Goal: Use online tool/utility: Utilize a website feature to perform a specific function

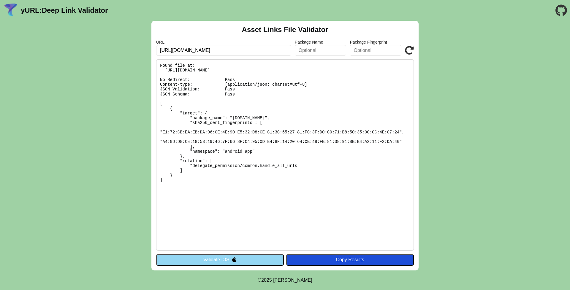
click at [227, 259] on button "Validate iOS" at bounding box center [220, 259] width 128 height 11
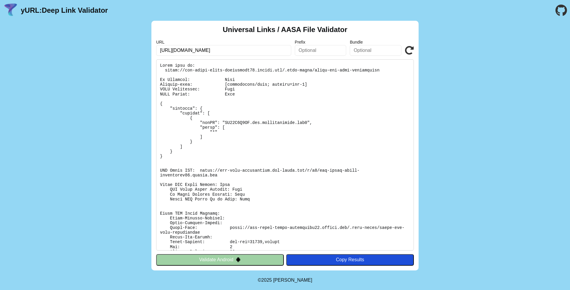
click at [213, 258] on button "Validate Android" at bounding box center [220, 259] width 128 height 11
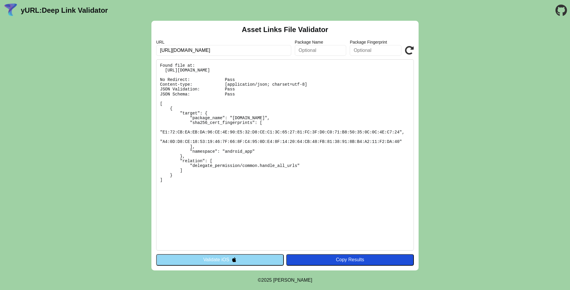
click at [197, 260] on button "Validate iOS" at bounding box center [220, 259] width 128 height 11
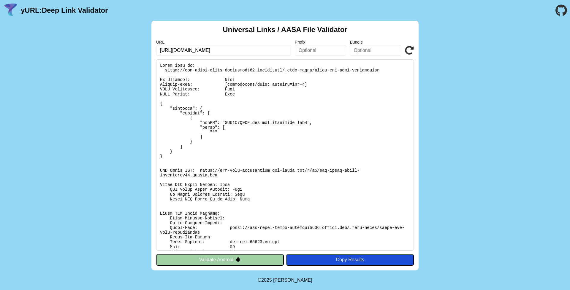
click at [207, 259] on button "Validate Android" at bounding box center [220, 259] width 128 height 11
click at [231, 259] on button "Validate Android" at bounding box center [220, 259] width 128 height 11
click at [238, 72] on pre at bounding box center [285, 154] width 258 height 191
copy pre "rossdrynan89"
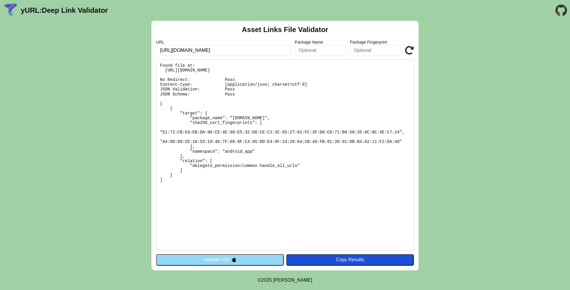
click at [226, 258] on button "Validate iOS" at bounding box center [220, 259] width 128 height 11
click at [230, 261] on button "Validate iOS" at bounding box center [220, 259] width 128 height 11
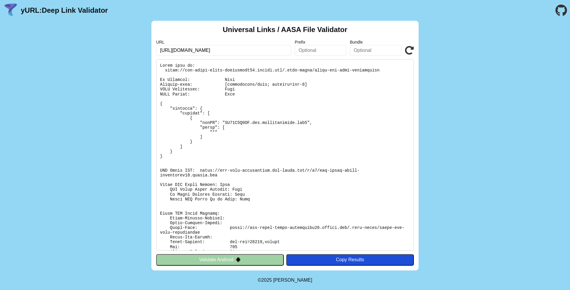
click at [238, 258] on img at bounding box center [238, 259] width 5 height 5
